Goal: Task Accomplishment & Management: Complete application form

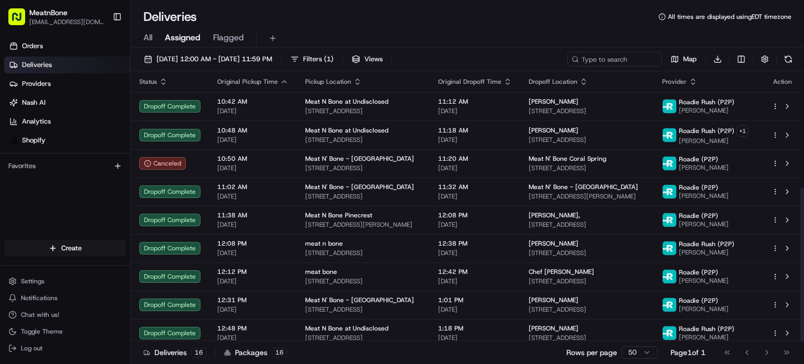
scroll to position [204, 0]
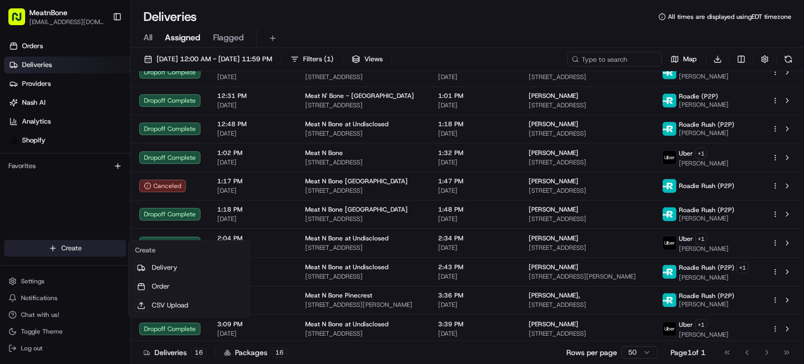
click at [59, 253] on html "MeatnBone orders@meatnbone.com Toggle Sidebar Orders Deliveries Providers Nash …" at bounding box center [402, 182] width 804 height 364
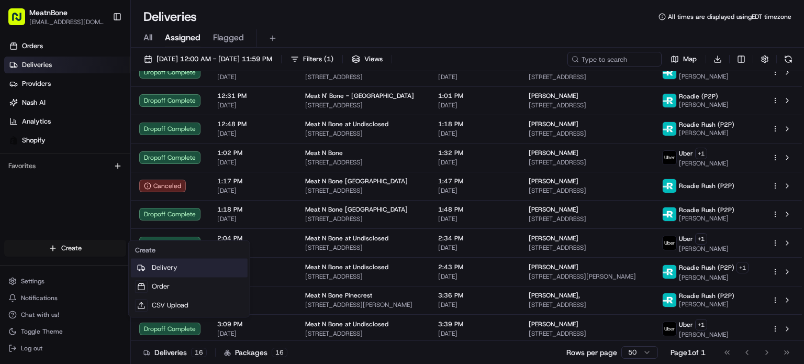
click at [177, 270] on link "Delivery" at bounding box center [189, 267] width 117 height 19
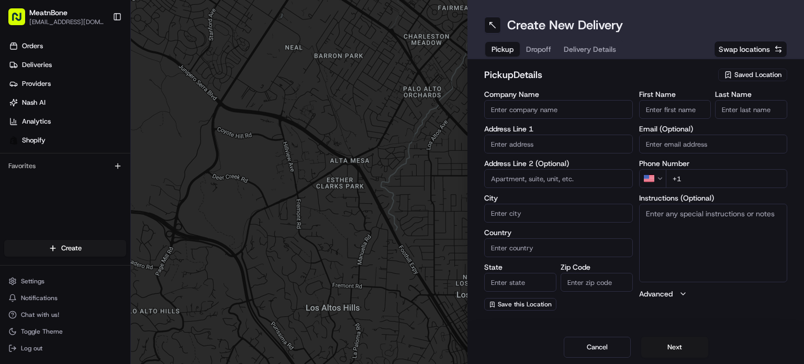
click at [767, 75] on span "Saved Location" at bounding box center [758, 74] width 47 height 9
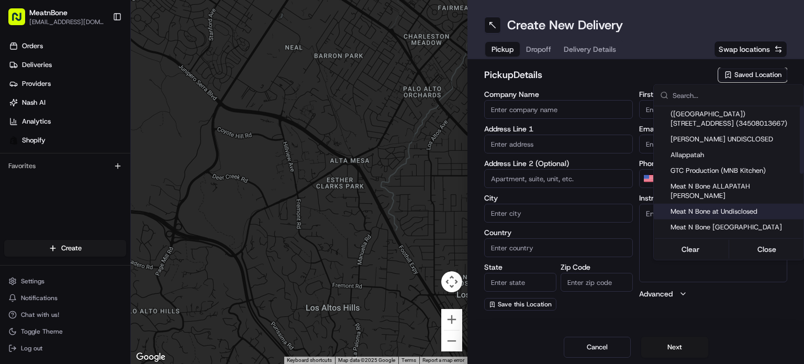
click at [757, 207] on span "Meat N Bone at Undisclosed" at bounding box center [735, 211] width 129 height 9
type input "Meat N Bone at Undisclosed"
type input "2207 Coral Wy"
type input "Coral Gables"
type input "US"
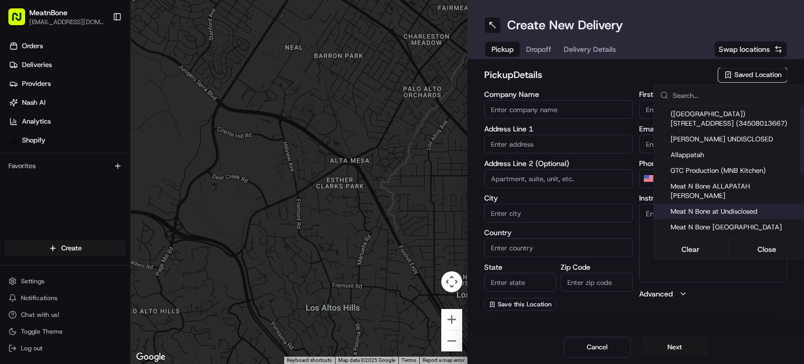
type input "FL"
type input "33145"
type input "Meat N"
type input "Bone"
type input "[PHONE_NUMBER]"
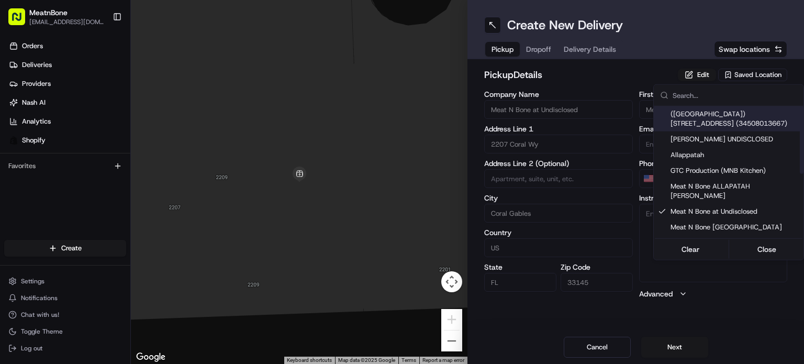
drag, startPoint x: 709, startPoint y: 78, endPoint x: 708, endPoint y: 73, distance: 5.5
click at [708, 73] on html "MeatnBone orders@meatnbone.com Toggle Sidebar Orders Deliveries Providers Nash …" at bounding box center [402, 182] width 804 height 364
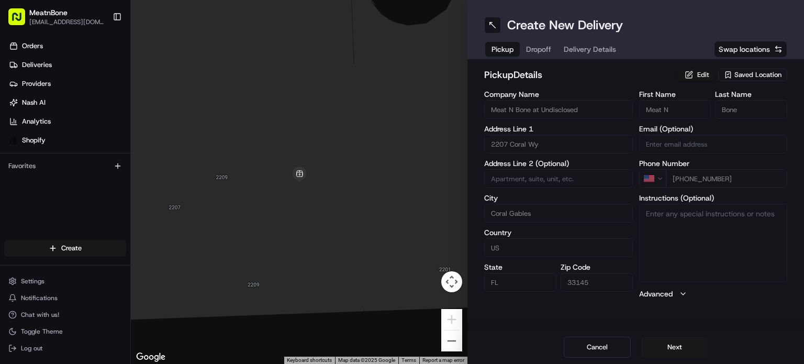
click at [707, 72] on button "Edit" at bounding box center [697, 75] width 38 height 13
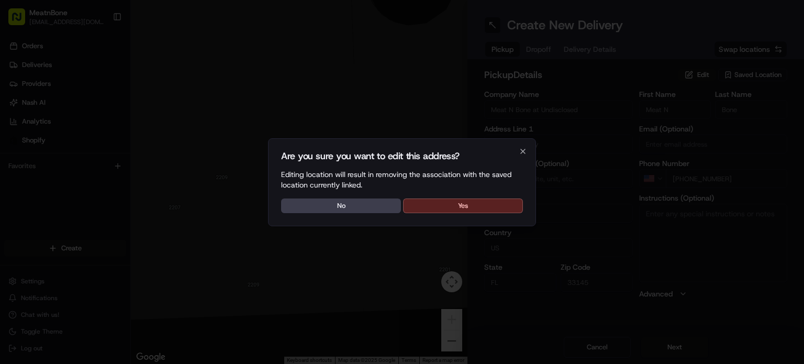
drag, startPoint x: 505, startPoint y: 199, endPoint x: 551, endPoint y: 190, distance: 47.6
click at [505, 199] on button "Yes" at bounding box center [463, 205] width 120 height 15
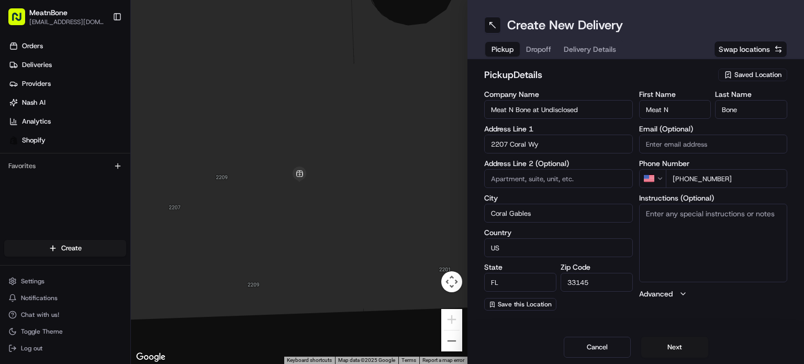
drag, startPoint x: 605, startPoint y: 107, endPoint x: 534, endPoint y: 111, distance: 71.3
click at [534, 111] on input "Meat N Bone at Undisclosed" at bounding box center [558, 109] width 149 height 19
type input "Meat N Bone"
click at [676, 324] on div "Create New Delivery Pickup Dropoff Delivery Details Swap locations pickup Detai…" at bounding box center [636, 182] width 337 height 364
click at [670, 333] on div "Cancel Next" at bounding box center [636, 347] width 337 height 34
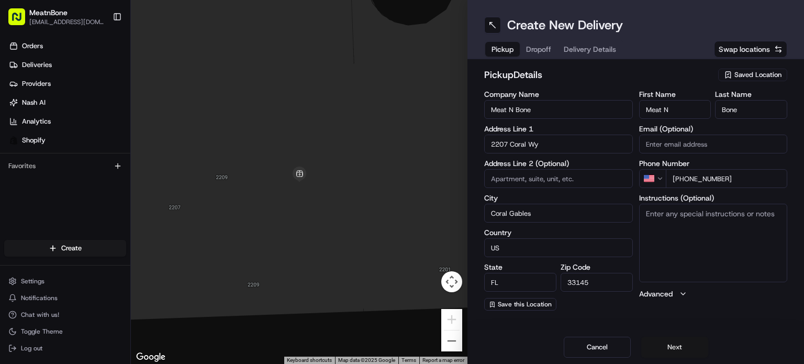
click at [669, 339] on button "Next" at bounding box center [675, 347] width 67 height 21
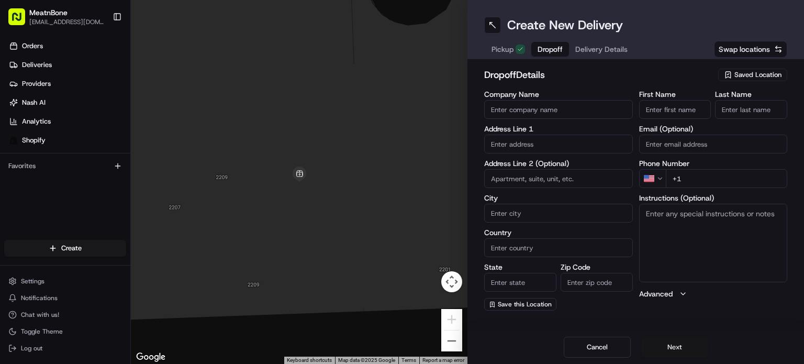
click at [664, 348] on button "Next" at bounding box center [675, 347] width 67 height 21
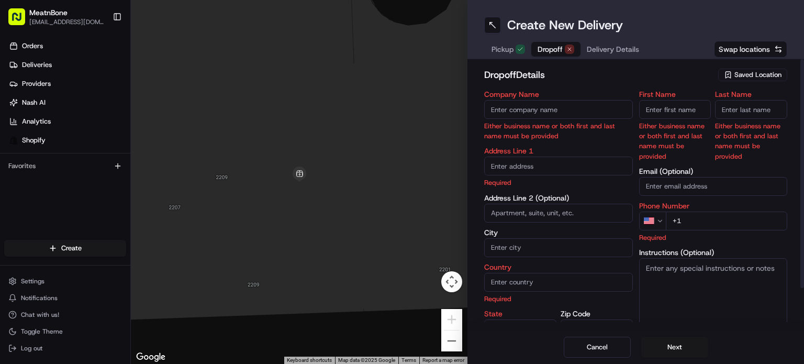
click at [545, 171] on input "text" at bounding box center [558, 166] width 149 height 19
paste input "(917) 651-8292"
type input "(917) 651-8292"
click at [716, 223] on input "+1" at bounding box center [727, 221] width 122 height 19
paste input "917 651 8292"
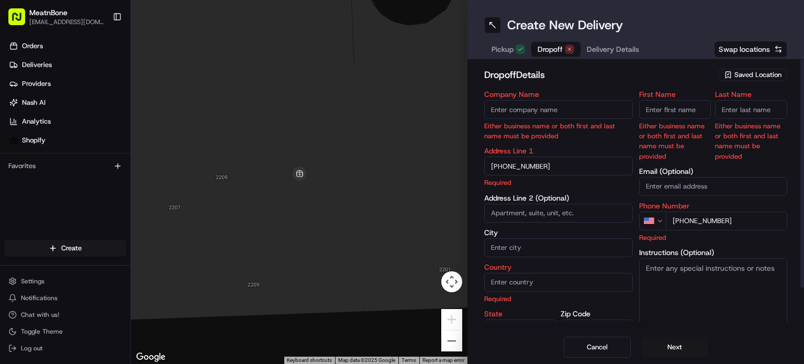
type input "+1 917 651 8292"
drag, startPoint x: 587, startPoint y: 164, endPoint x: 396, endPoint y: 170, distance: 191.2
click at [406, 169] on div "← Move left → Move right ↑ Move up ↓ Move down + Zoom in - Zoom out Home Jump l…" at bounding box center [467, 182] width 673 height 364
click at [698, 119] on div "First Name Either business name or both first and last name must be provided" at bounding box center [675, 126] width 72 height 71
paste input "Klaudie Roberts"
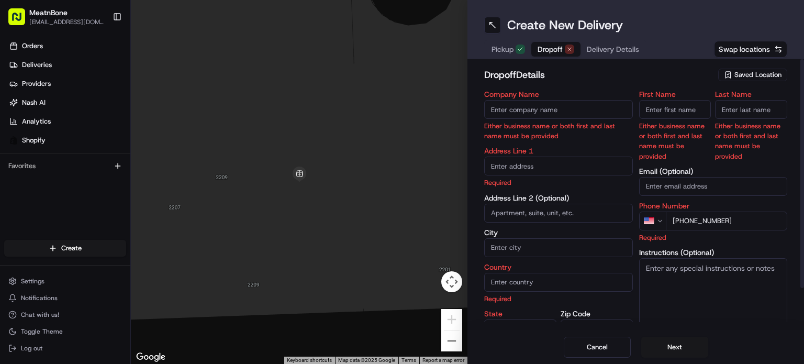
type input "Klaudie Roberts"
click at [742, 222] on input "+1 917 651 8292" at bounding box center [727, 221] width 122 height 19
type input "+1"
click at [565, 175] on div "Address Line 1 Required" at bounding box center [558, 167] width 149 height 40
click at [568, 163] on input "text" at bounding box center [558, 166] width 149 height 19
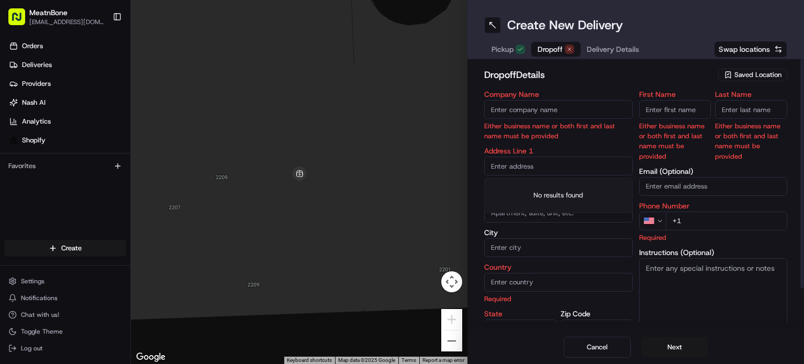
click at [576, 163] on input "text" at bounding box center [558, 166] width 149 height 19
click at [574, 162] on input "text" at bounding box center [558, 166] width 149 height 19
drag, startPoint x: 420, startPoint y: 167, endPoint x: 482, endPoint y: 167, distance: 62.3
click at [420, 167] on div at bounding box center [299, 182] width 337 height 364
click at [504, 168] on input "text" at bounding box center [558, 166] width 149 height 19
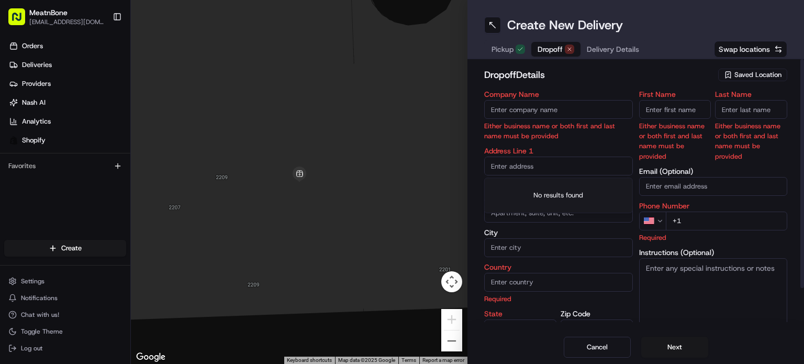
paste input "13250 Biscayne Bay Drive"
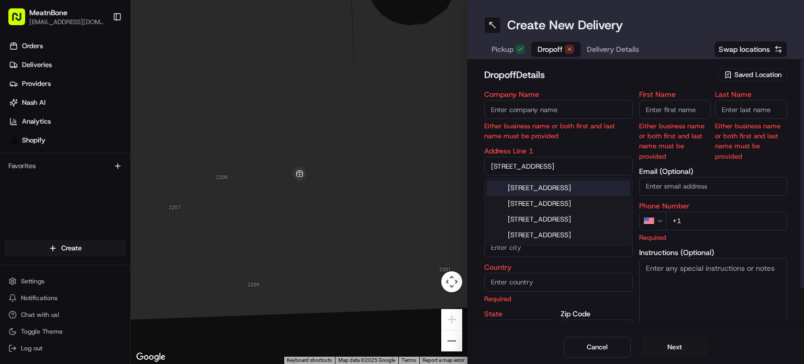
click at [554, 189] on div "13250 Biscayne Bay Drive, North Miami, FL" at bounding box center [558, 188] width 143 height 16
type input "[STREET_ADDRESS]"
type input "[GEOGRAPHIC_DATA]"
type input "United States"
type input "FL"
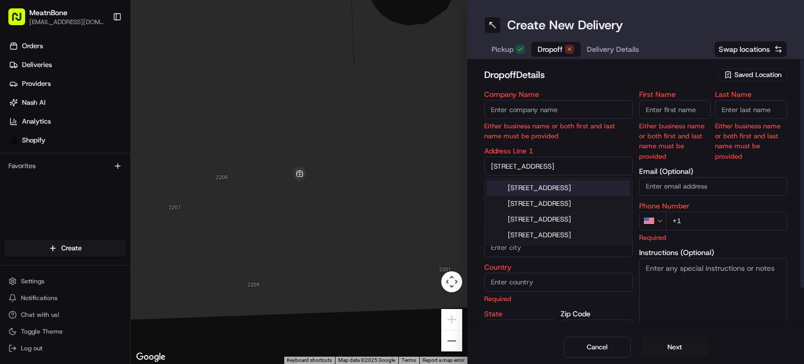
type input "33181"
type input "13250 Biscayne Bay Drive"
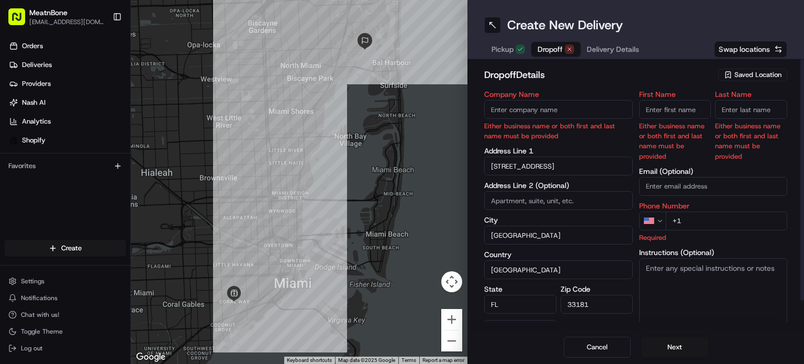
click at [709, 221] on input "+1" at bounding box center [727, 221] width 122 height 19
paste input "305 450 7224"
type input "[PHONE_NUMBER]"
click at [649, 88] on div "dropoff Details Saved Location Company Name Either business name or both first …" at bounding box center [635, 211] width 303 height 286
click at [659, 104] on input "First Name" at bounding box center [675, 109] width 72 height 19
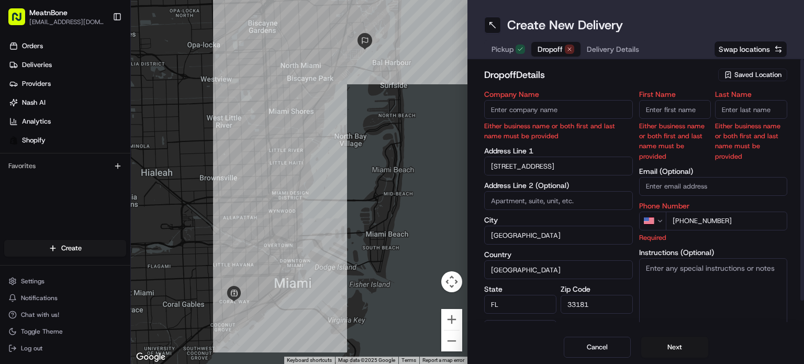
paste input "[PERSON_NAME]"
drag, startPoint x: 669, startPoint y: 111, endPoint x: 737, endPoint y: 112, distance: 68.6
click at [737, 112] on div "First Name Alexis Tabacinic Either business name or both first and last name mu…" at bounding box center [713, 126] width 149 height 71
drag, startPoint x: 670, startPoint y: 106, endPoint x: 724, endPoint y: 110, distance: 54.1
click at [724, 110] on div "First Name Alexis Tabacinic Either business name or both first and last name mu…" at bounding box center [713, 126] width 149 height 71
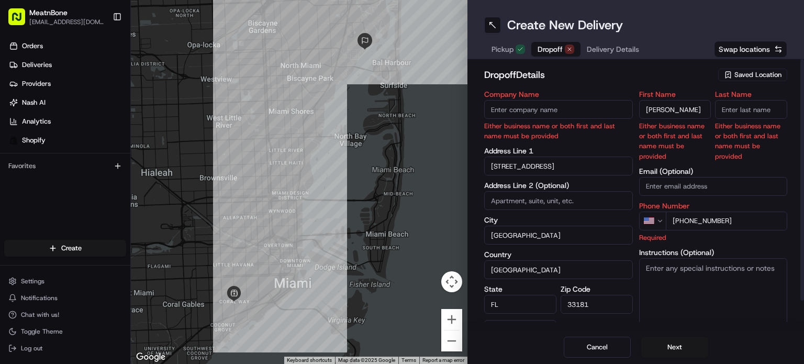
type input "[PERSON_NAME]"
type input "Tabacinic"
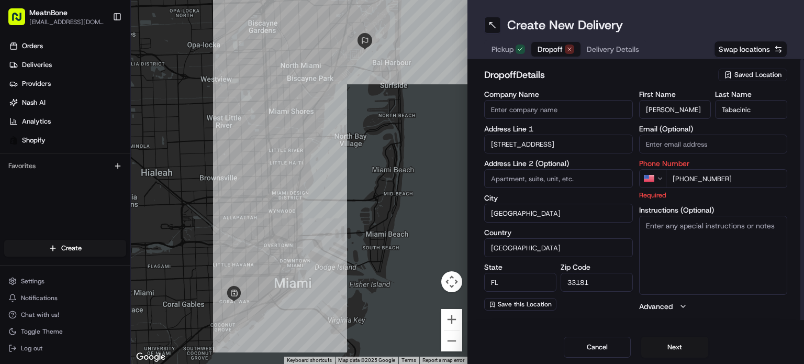
click at [706, 79] on h2 "dropoff Details" at bounding box center [598, 75] width 228 height 15
click at [672, 345] on button "Next" at bounding box center [675, 347] width 67 height 21
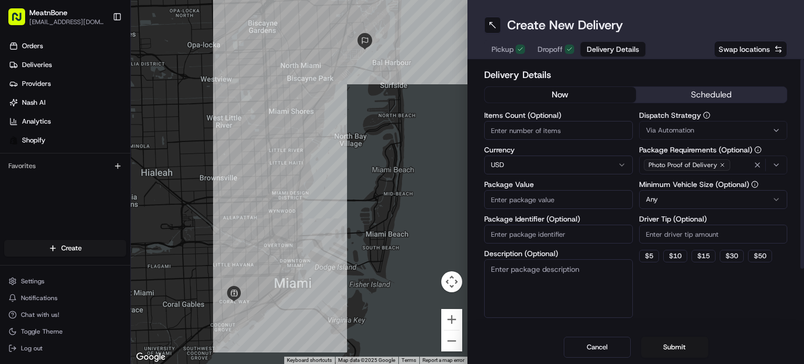
click at [535, 199] on input "Package Value" at bounding box center [558, 199] width 149 height 19
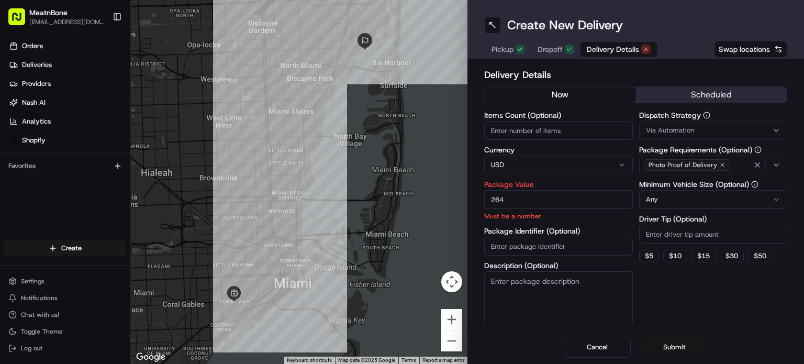
type input "264"
click at [666, 356] on button "Submit" at bounding box center [675, 347] width 67 height 21
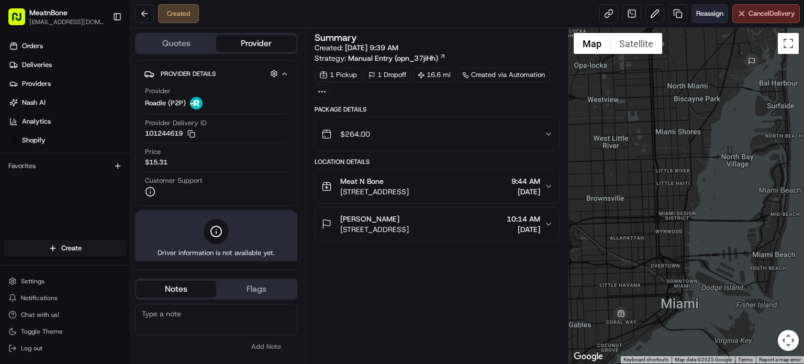
click at [705, 16] on span "Reassign" at bounding box center [710, 13] width 27 height 9
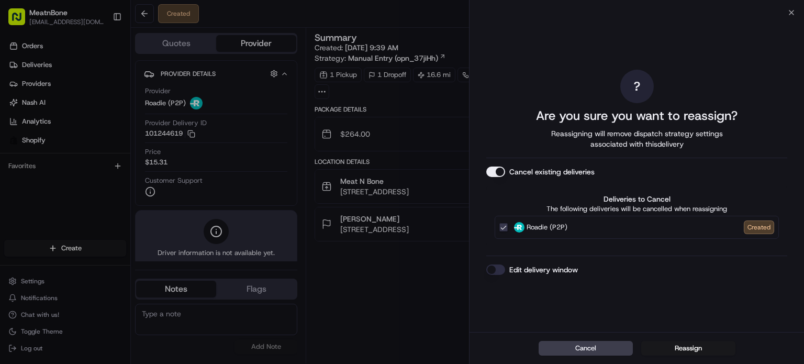
click at [691, 356] on div "Cancel Reassign" at bounding box center [637, 348] width 335 height 32
click at [692, 354] on button "Reassign" at bounding box center [689, 348] width 94 height 15
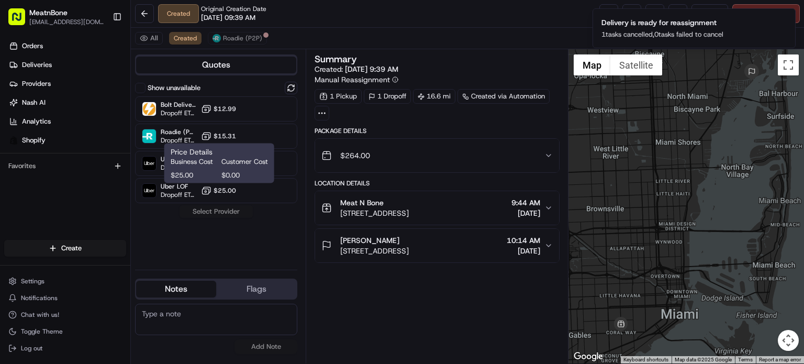
drag, startPoint x: 220, startPoint y: 162, endPoint x: 348, endPoint y: 183, distance: 129.0
click at [221, 162] on div "Business Cost Customer Cost $25.00 $0.00" at bounding box center [219, 168] width 97 height 23
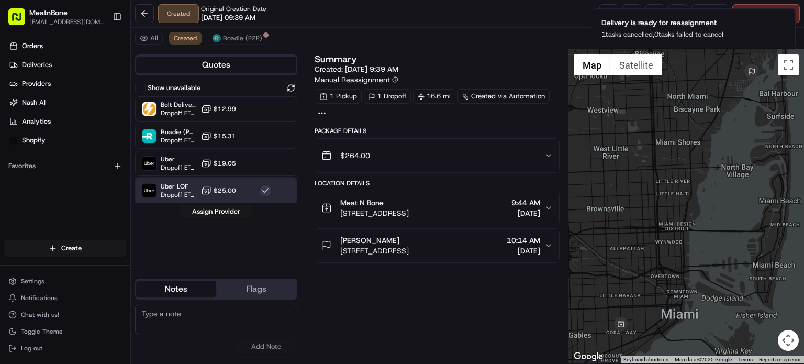
click at [247, 182] on div "Uber LOF Dropoff ETA 1 hour $25.00" at bounding box center [216, 190] width 162 height 25
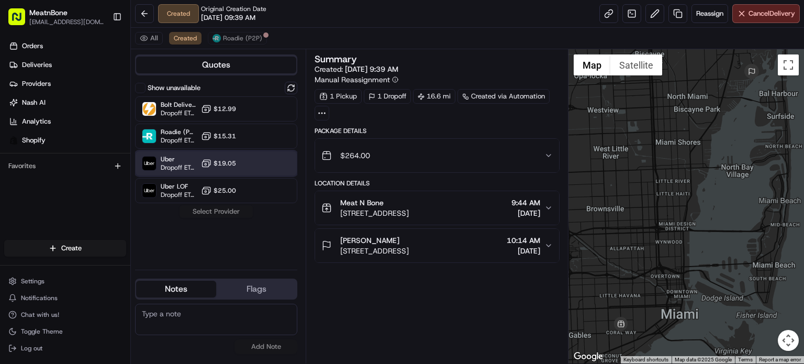
click at [257, 164] on div "Uber Dropoff ETA 1 hour $19.05" at bounding box center [216, 163] width 162 height 25
click at [228, 212] on button "Assign Provider" at bounding box center [216, 211] width 74 height 13
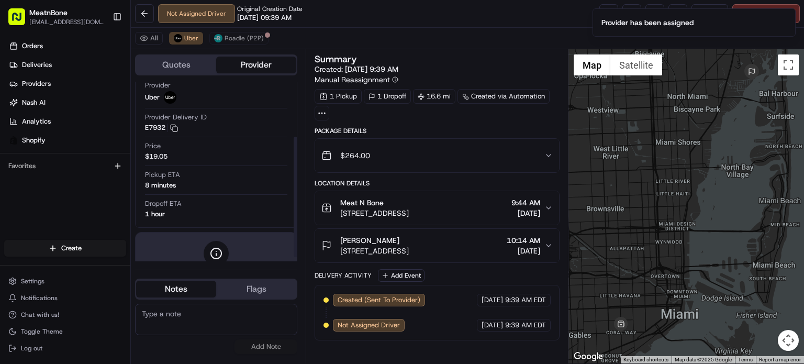
scroll to position [88, 0]
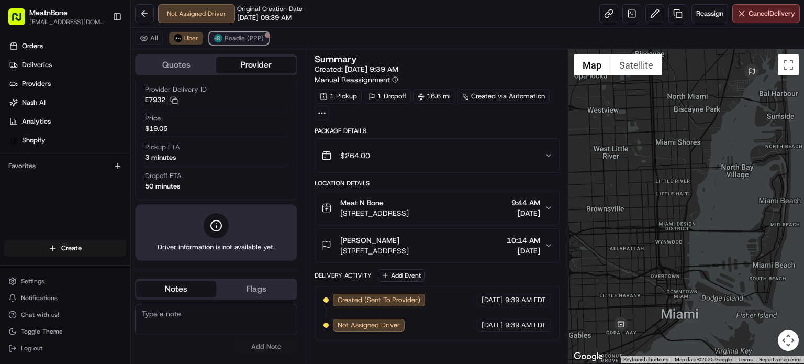
click at [253, 39] on span "Roadie (P2P)" at bounding box center [244, 38] width 39 height 8
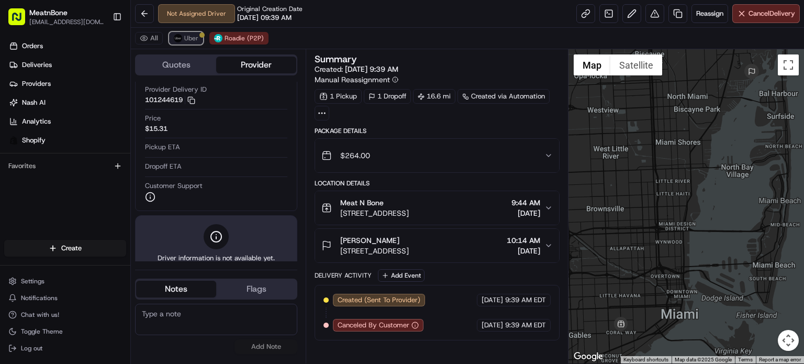
click at [185, 43] on button "Uber" at bounding box center [186, 38] width 34 height 13
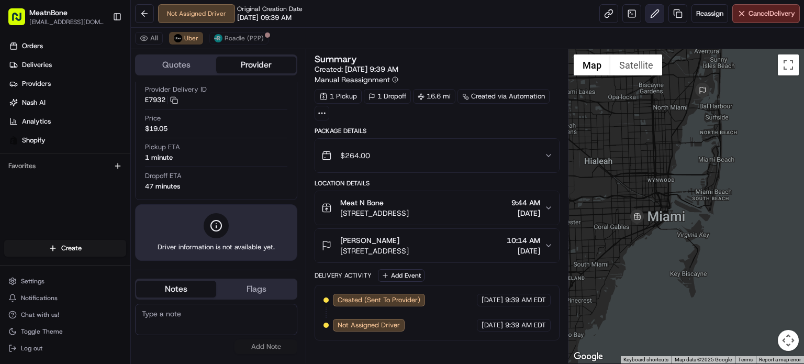
click at [648, 16] on button at bounding box center [655, 13] width 19 height 19
click at [258, 28] on div "All Uber Roadie (P2P)" at bounding box center [467, 38] width 673 height 21
click at [244, 42] on span "Roadie (P2P)" at bounding box center [244, 38] width 39 height 8
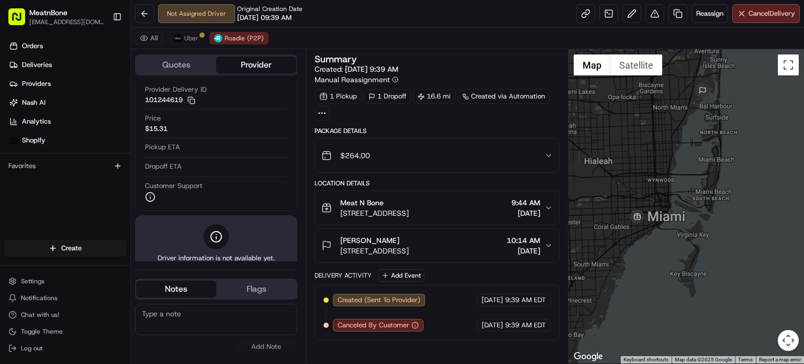
click at [197, 45] on div "All Uber Roadie (P2P)" at bounding box center [467, 38] width 673 height 21
click at [192, 33] on button "Uber" at bounding box center [186, 38] width 34 height 13
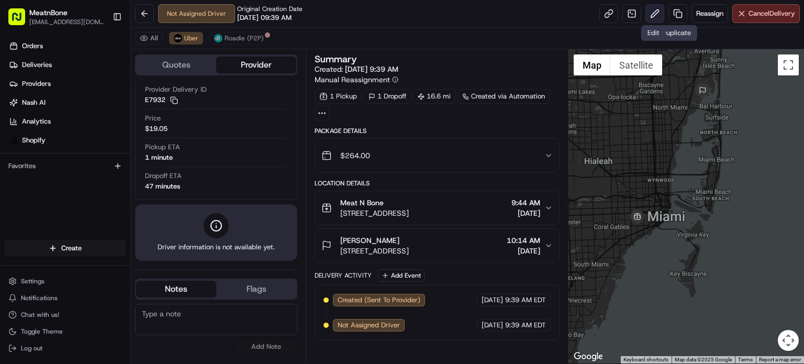
click at [653, 12] on button at bounding box center [655, 13] width 19 height 19
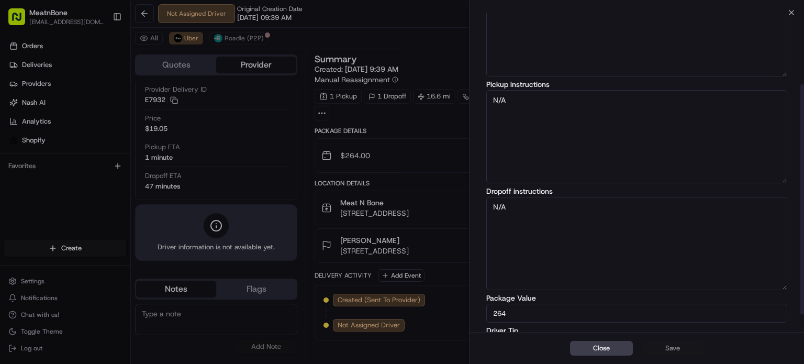
scroll to position [123, 0]
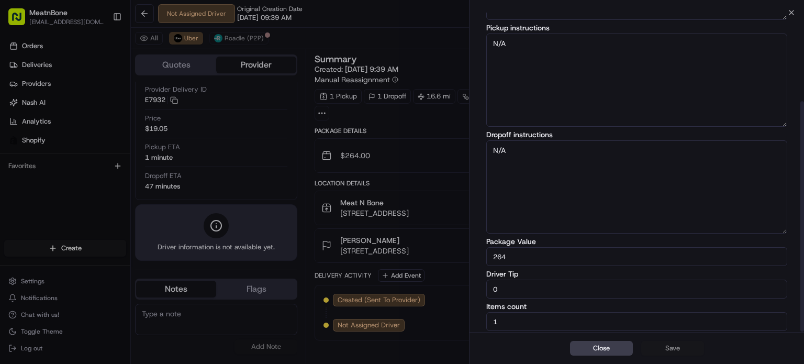
click at [564, 284] on input "0" at bounding box center [637, 289] width 301 height 19
type input "5"
click at [692, 348] on button "Save" at bounding box center [673, 348] width 63 height 15
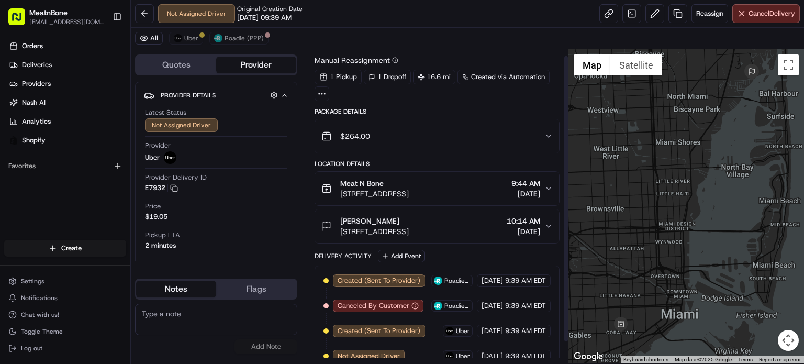
scroll to position [30, 0]
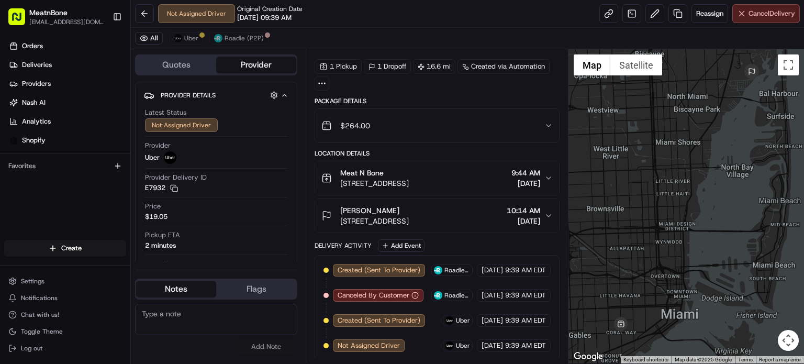
click at [752, 17] on span "Cancel Delivery" at bounding box center [772, 13] width 47 height 9
click at [762, 20] on button "Cancel Delivery" at bounding box center [767, 13] width 68 height 19
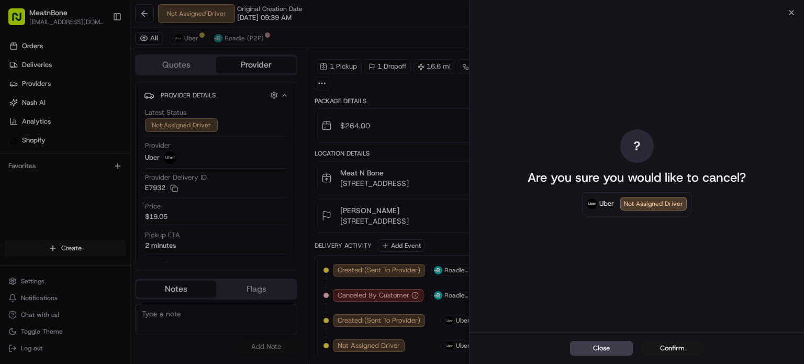
click at [675, 349] on button "Confirm" at bounding box center [673, 348] width 63 height 15
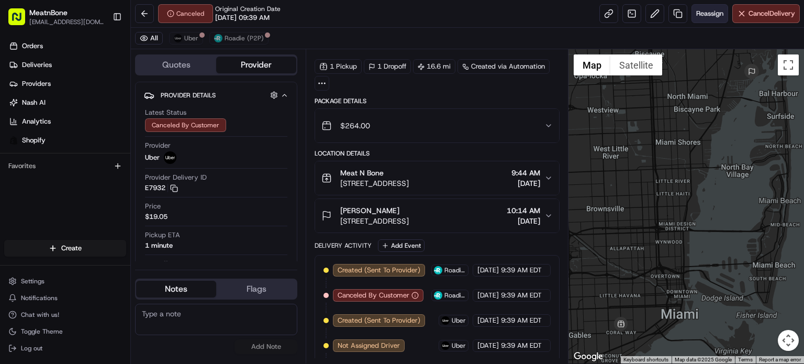
click at [697, 9] on span "Reassign" at bounding box center [710, 13] width 27 height 9
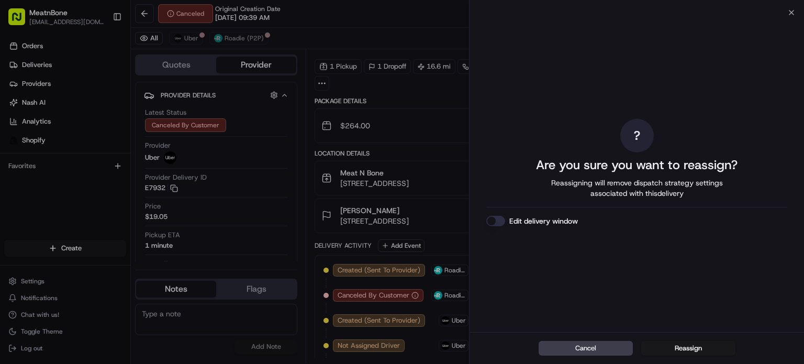
click at [668, 354] on button "Reassign" at bounding box center [689, 348] width 94 height 15
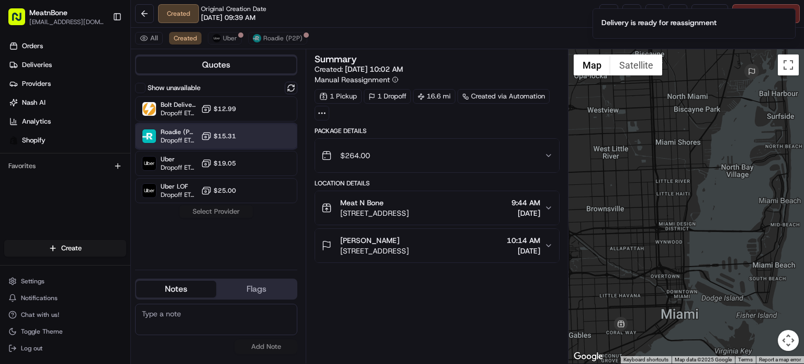
click at [244, 144] on div "Roadie (P2P) Dropoff ETA - $15.31" at bounding box center [216, 136] width 162 height 25
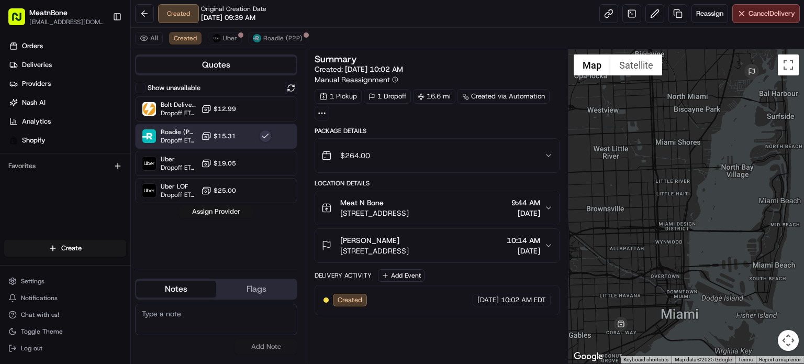
click at [230, 216] on button "Assign Provider" at bounding box center [216, 211] width 74 height 13
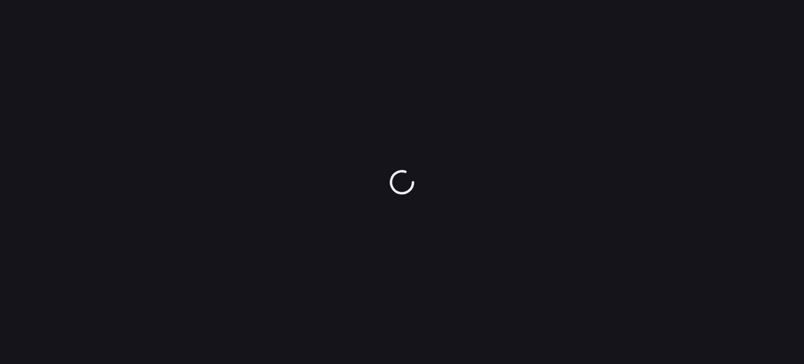
click at [275, 155] on div at bounding box center [402, 182] width 804 height 364
click at [323, 150] on div at bounding box center [402, 182] width 804 height 364
click at [108, 169] on div at bounding box center [402, 182] width 804 height 364
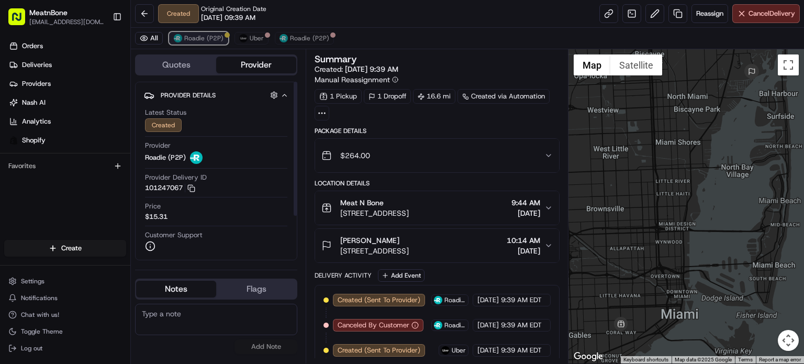
click at [204, 38] on span "Roadie (P2P)" at bounding box center [203, 38] width 39 height 8
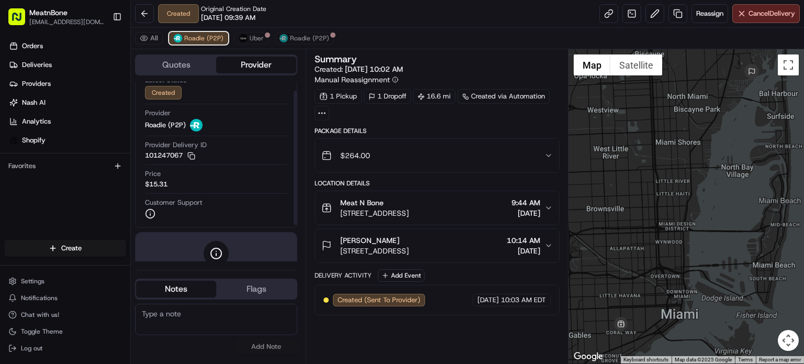
scroll to position [61, 0]
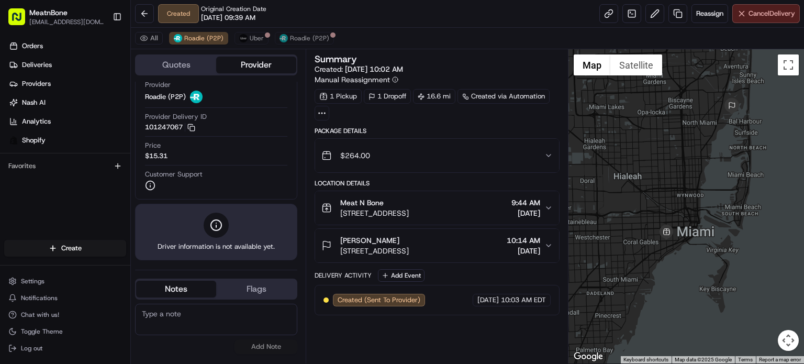
click at [774, 14] on span "Cancel Delivery" at bounding box center [772, 13] width 47 height 9
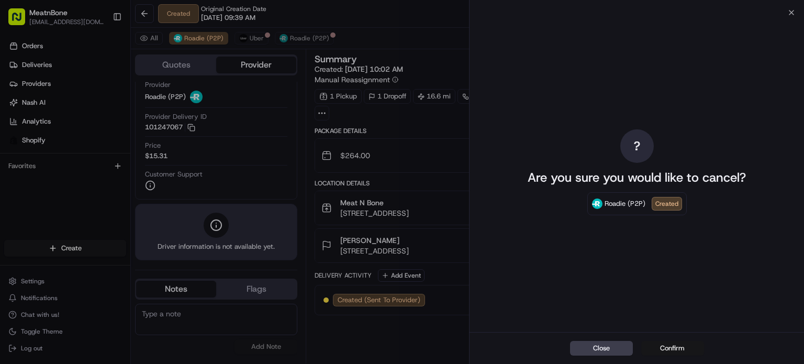
click at [676, 343] on button "Confirm" at bounding box center [673, 348] width 63 height 15
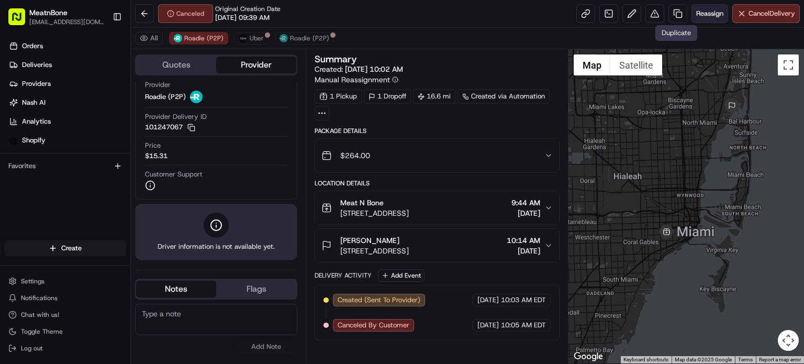
click at [693, 12] on button "Reassign" at bounding box center [710, 13] width 37 height 19
click at [679, 10] on link at bounding box center [678, 13] width 19 height 19
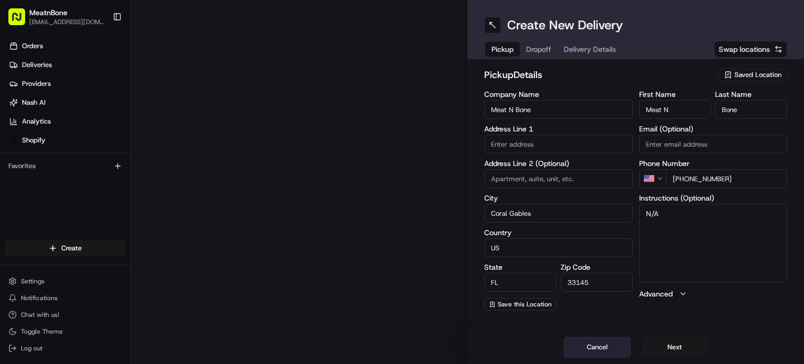
type input "2207 Coral Wy"
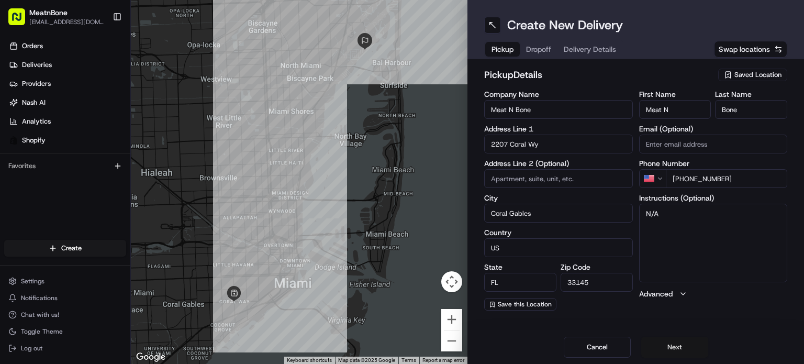
click at [689, 355] on button "Next" at bounding box center [675, 347] width 67 height 21
click at [688, 356] on button "Next" at bounding box center [675, 347] width 67 height 21
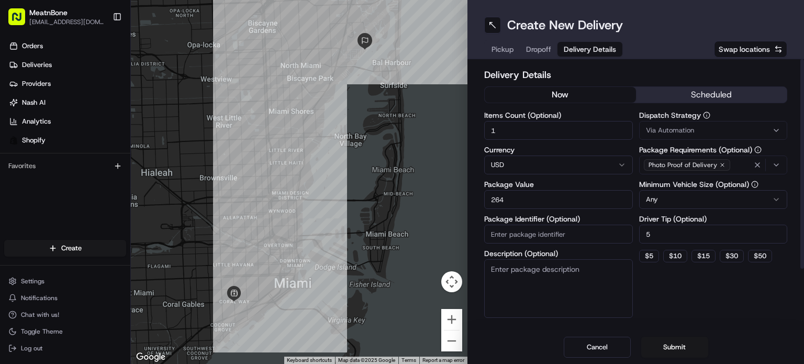
click at [666, 241] on input "5" at bounding box center [713, 234] width 149 height 19
type input "8"
click at [665, 350] on button "Submit" at bounding box center [675, 347] width 67 height 21
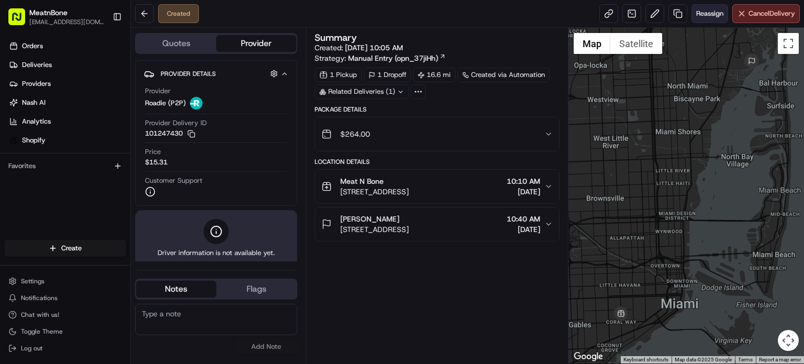
click at [703, 17] on span "Reassign" at bounding box center [710, 13] width 27 height 9
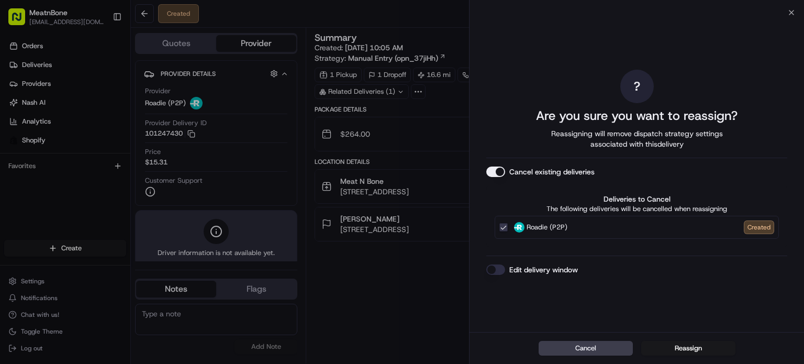
click at [683, 348] on button "Reassign" at bounding box center [689, 348] width 94 height 15
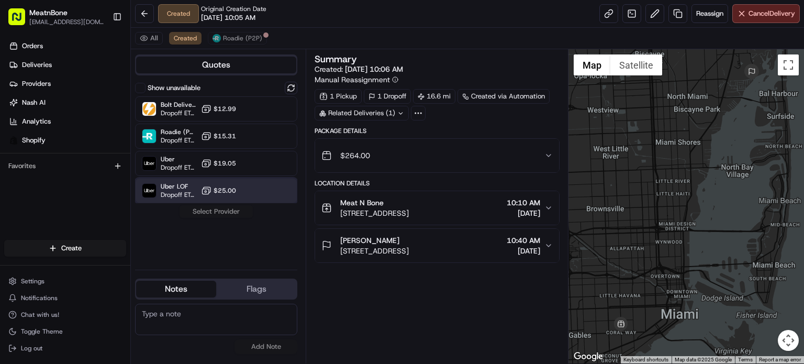
click at [193, 187] on span "Uber LOF" at bounding box center [179, 186] width 36 height 8
click at [226, 217] on button "Assign Provider" at bounding box center [216, 211] width 74 height 13
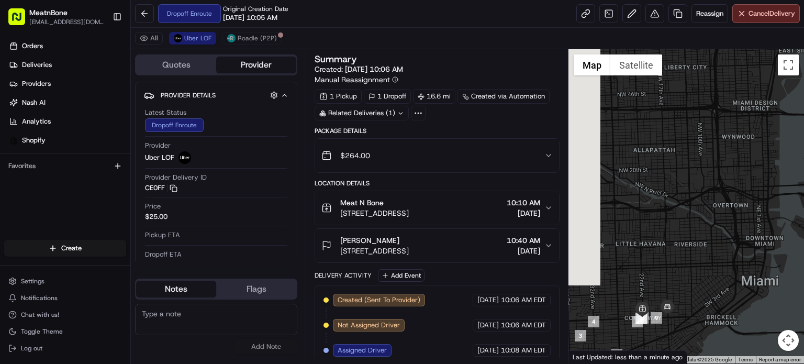
drag, startPoint x: 638, startPoint y: 299, endPoint x: 712, endPoint y: 165, distance: 152.6
click at [712, 162] on div at bounding box center [687, 206] width 236 height 314
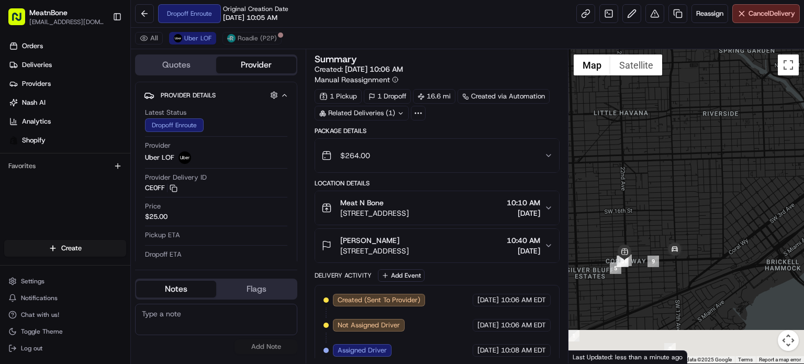
drag, startPoint x: 675, startPoint y: 278, endPoint x: 722, endPoint y: 152, distance: 133.7
click at [722, 152] on div at bounding box center [687, 206] width 236 height 314
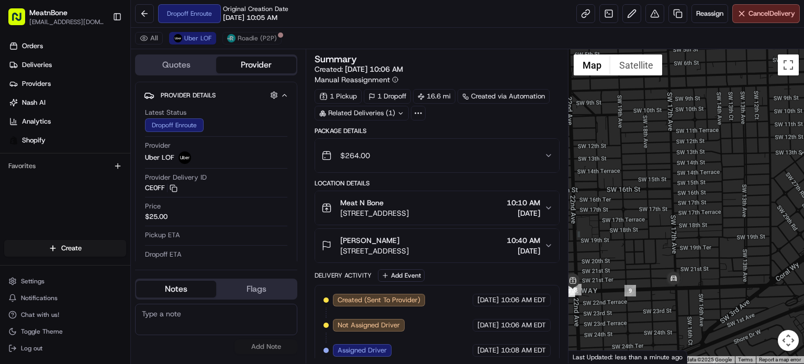
drag, startPoint x: 710, startPoint y: 224, endPoint x: 739, endPoint y: 211, distance: 31.9
click at [739, 211] on div at bounding box center [687, 206] width 236 height 314
